Goal: Task Accomplishment & Management: Manage account settings

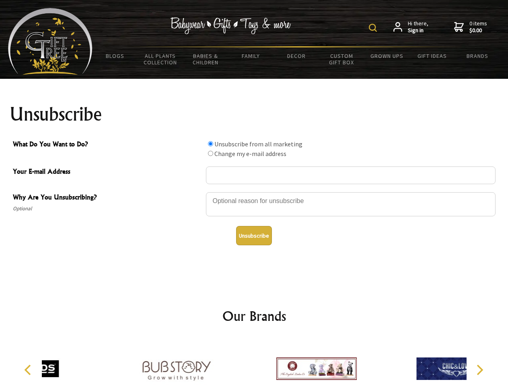
click at [374, 28] on img at bounding box center [373, 28] width 8 height 8
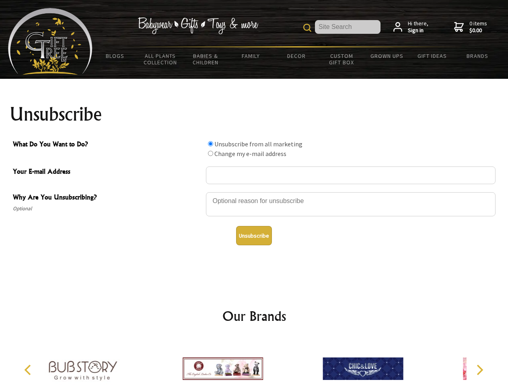
click at [254, 192] on div at bounding box center [351, 205] width 290 height 28
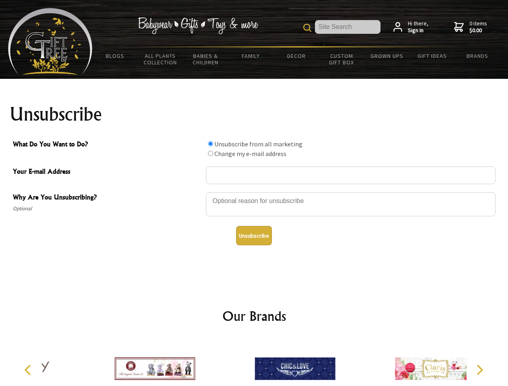
click at [210, 144] on input "What Do You Want to Do?" at bounding box center [210, 143] width 5 height 5
click at [210, 153] on input "What Do You Want to Do?" at bounding box center [210, 153] width 5 height 5
click at [254, 236] on button "Unsubscribe" at bounding box center [254, 235] width 36 height 19
click at [29, 370] on icon "Previous" at bounding box center [28, 370] width 10 height 10
click at [479, 370] on icon "Next" at bounding box center [479, 370] width 10 height 10
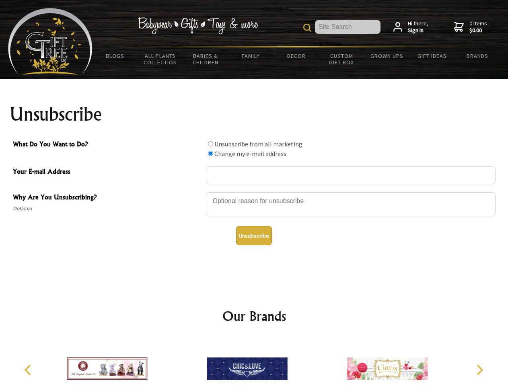
radio input "true"
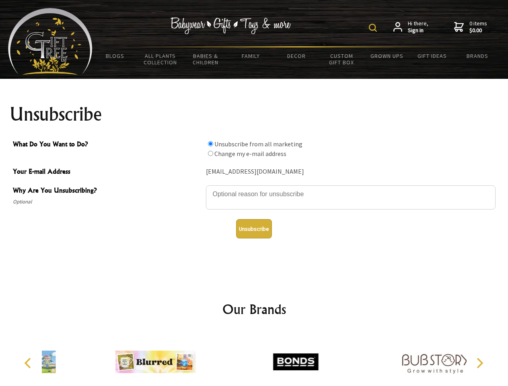
click at [374, 28] on img at bounding box center [373, 28] width 8 height 8
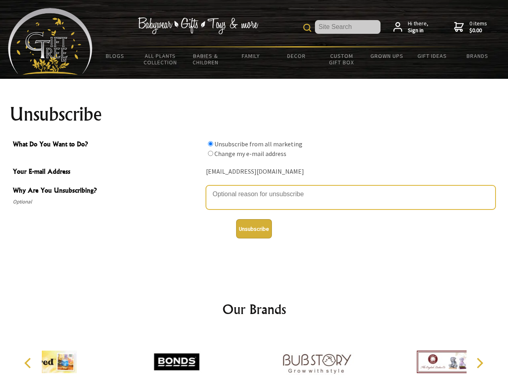
click at [254, 188] on textarea "Why Are You Unsubscribing?" at bounding box center [351, 197] width 290 height 24
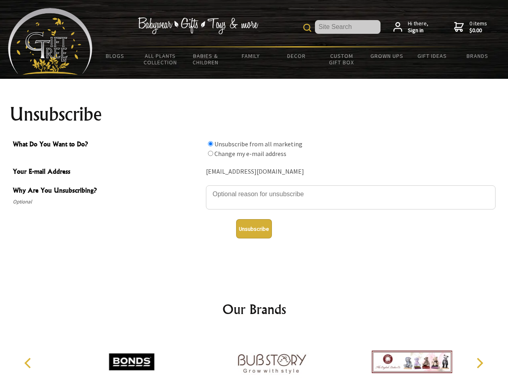
click at [210, 144] on input "What Do You Want to Do?" at bounding box center [210, 143] width 5 height 5
click at [210, 153] on input "What Do You Want to Do?" at bounding box center [210, 153] width 5 height 5
click at [254, 229] on button "Unsubscribe" at bounding box center [254, 228] width 36 height 19
click at [254, 359] on img at bounding box center [272, 362] width 80 height 60
click at [29, 363] on icon "Previous" at bounding box center [28, 363] width 10 height 10
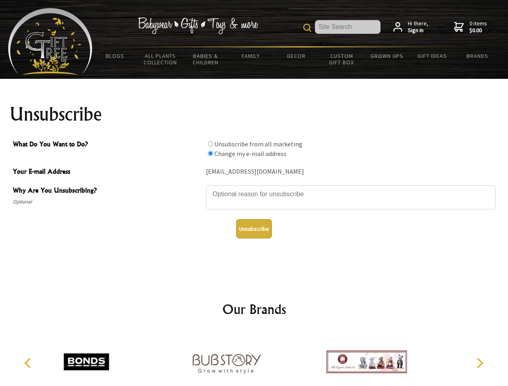
radio input "true"
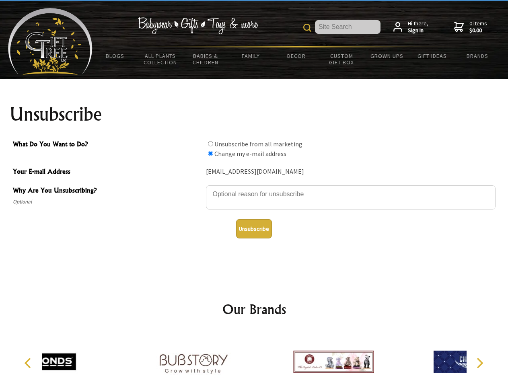
click at [479, 363] on icon "Next" at bounding box center [479, 363] width 10 height 10
